Goal: Navigation & Orientation: Find specific page/section

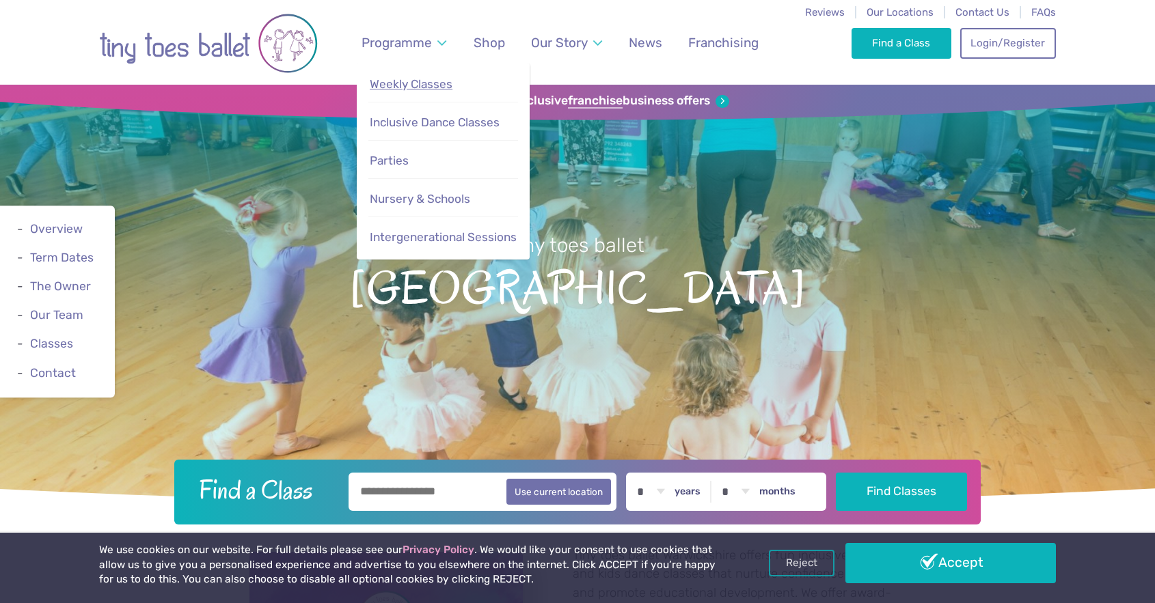
click at [417, 88] on span "Weekly Classes" at bounding box center [411, 84] width 83 height 14
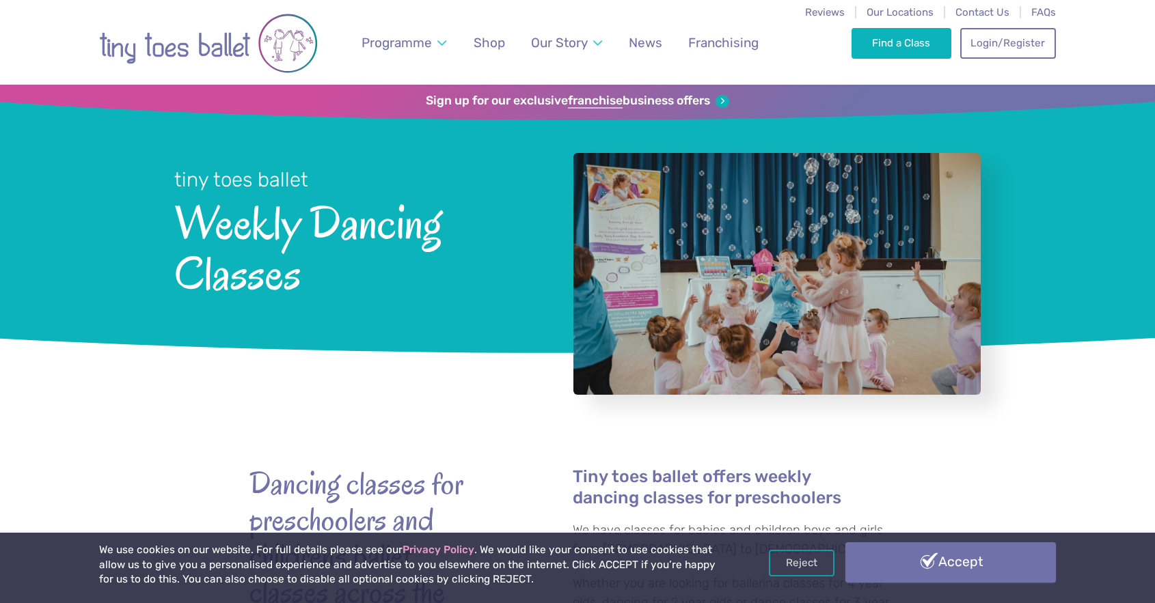
click at [902, 561] on link "Accept" at bounding box center [950, 563] width 211 height 40
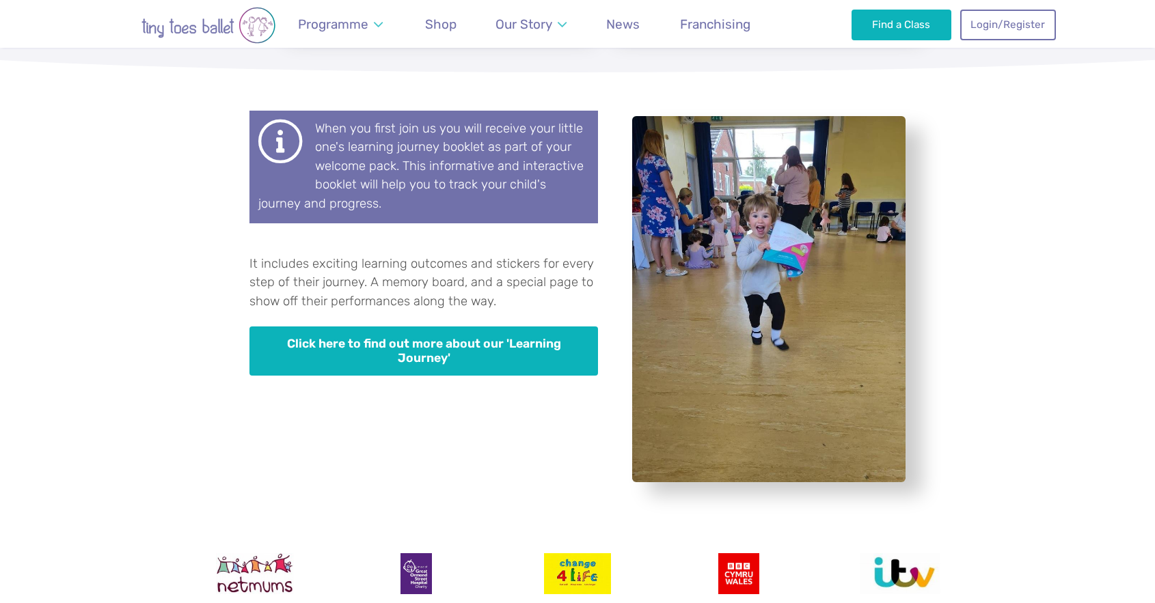
scroll to position [3965, 0]
